Goal: Check status: Check status

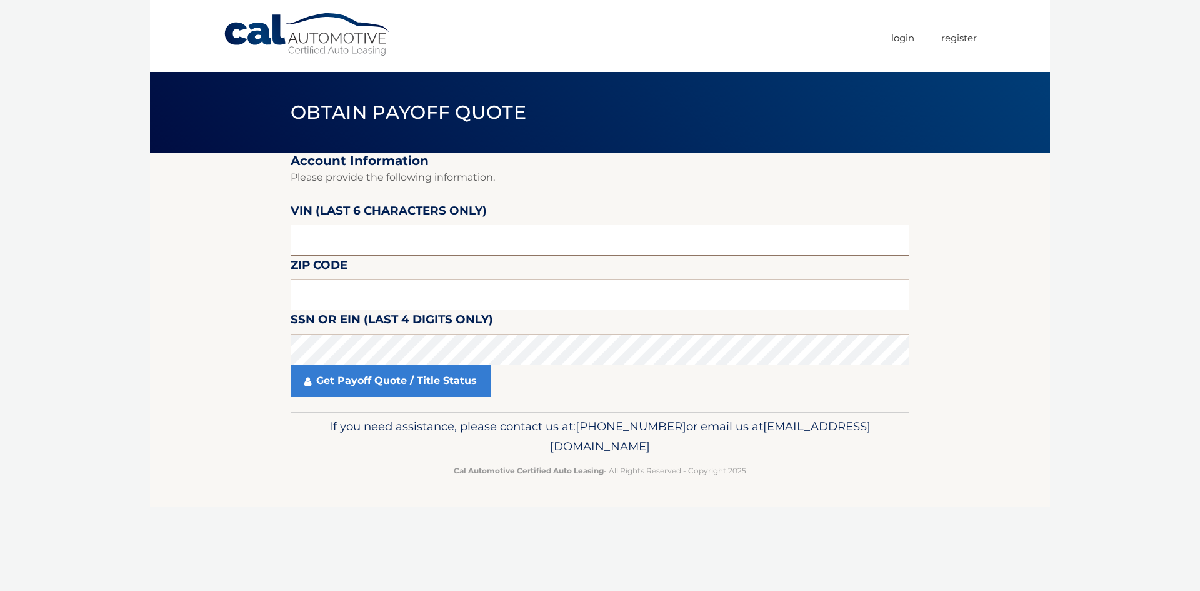
click at [414, 244] on input "text" at bounding box center [600, 239] width 619 height 31
type input "537596"
click at [333, 295] on input "text" at bounding box center [600, 294] width 619 height 31
type input "19406"
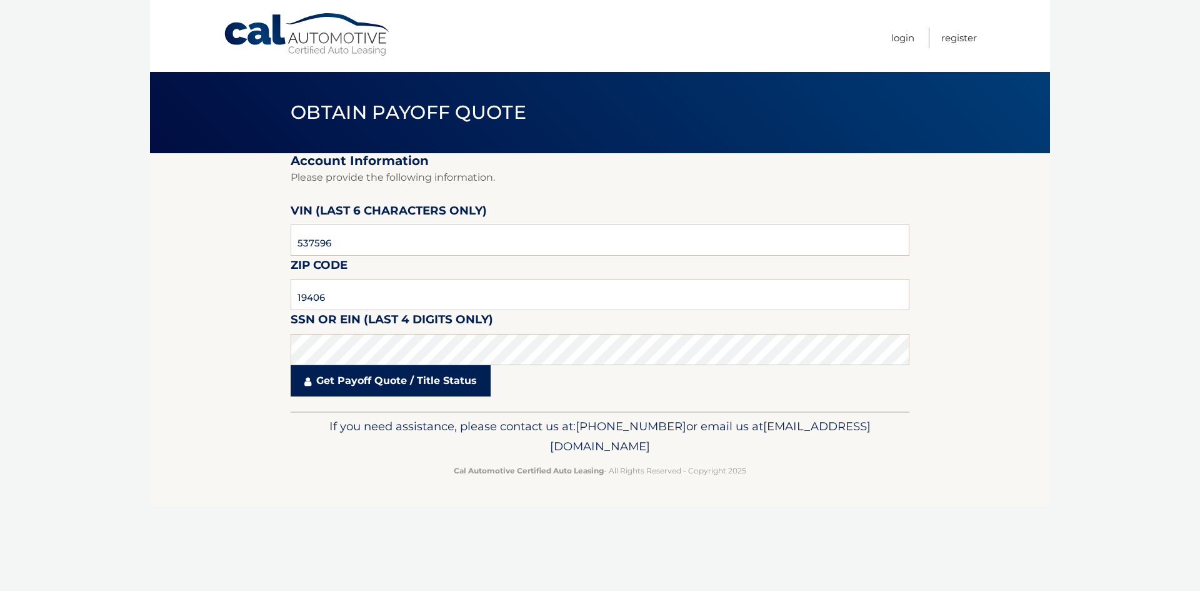
click at [457, 372] on link "Get Payoff Quote / Title Status" at bounding box center [391, 380] width 200 height 31
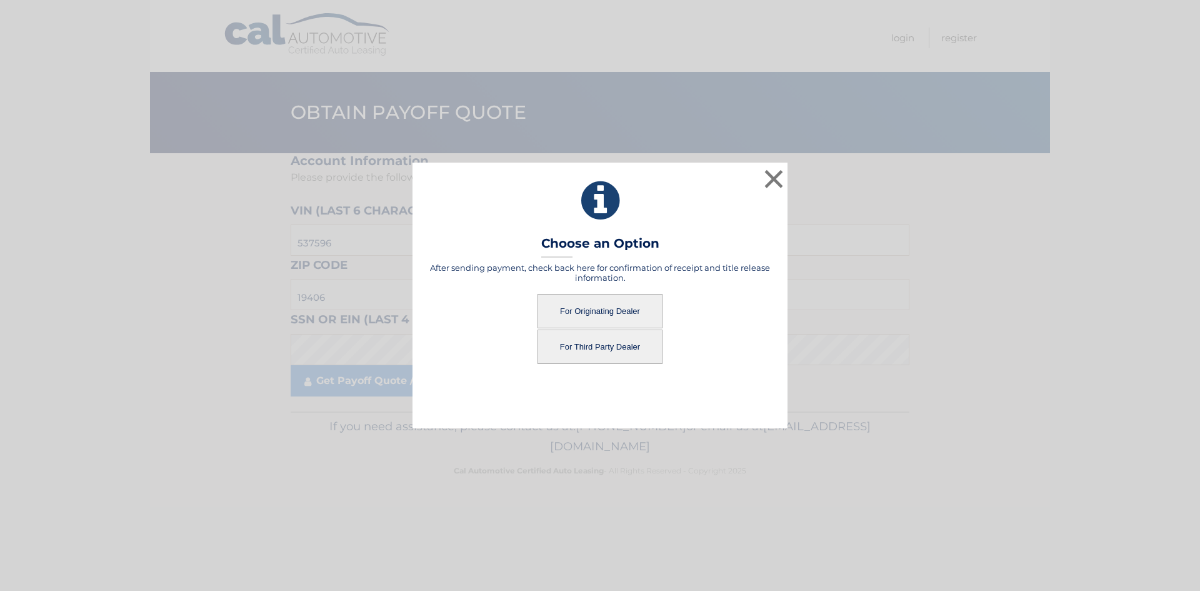
click at [576, 309] on button "For Originating Dealer" at bounding box center [600, 311] width 125 height 34
click at [583, 318] on button "For Originating Dealer" at bounding box center [600, 311] width 125 height 34
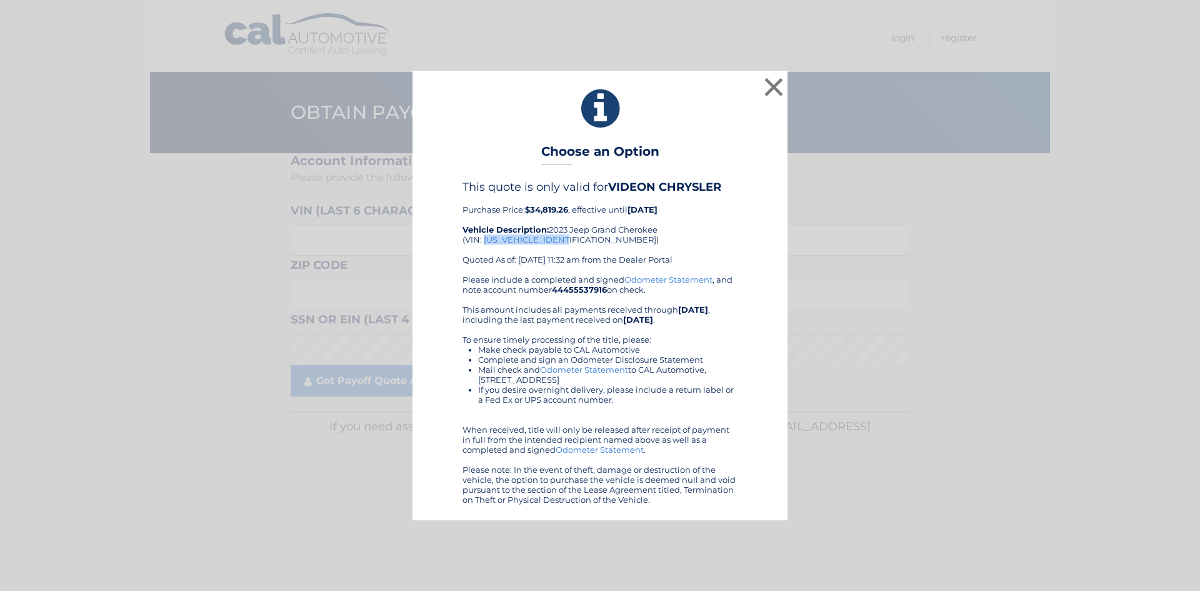
drag, startPoint x: 570, startPoint y: 238, endPoint x: 484, endPoint y: 239, distance: 85.6
click at [484, 239] on div "This quote is only valid for VIDEON CHRYSLER Purchase Price: $34,819.26 , effec…" at bounding box center [600, 227] width 275 height 94
copy div "1C4RJHAG3PC537596"
click at [779, 87] on button "×" at bounding box center [773, 86] width 25 height 25
